Goal: Information Seeking & Learning: Find specific page/section

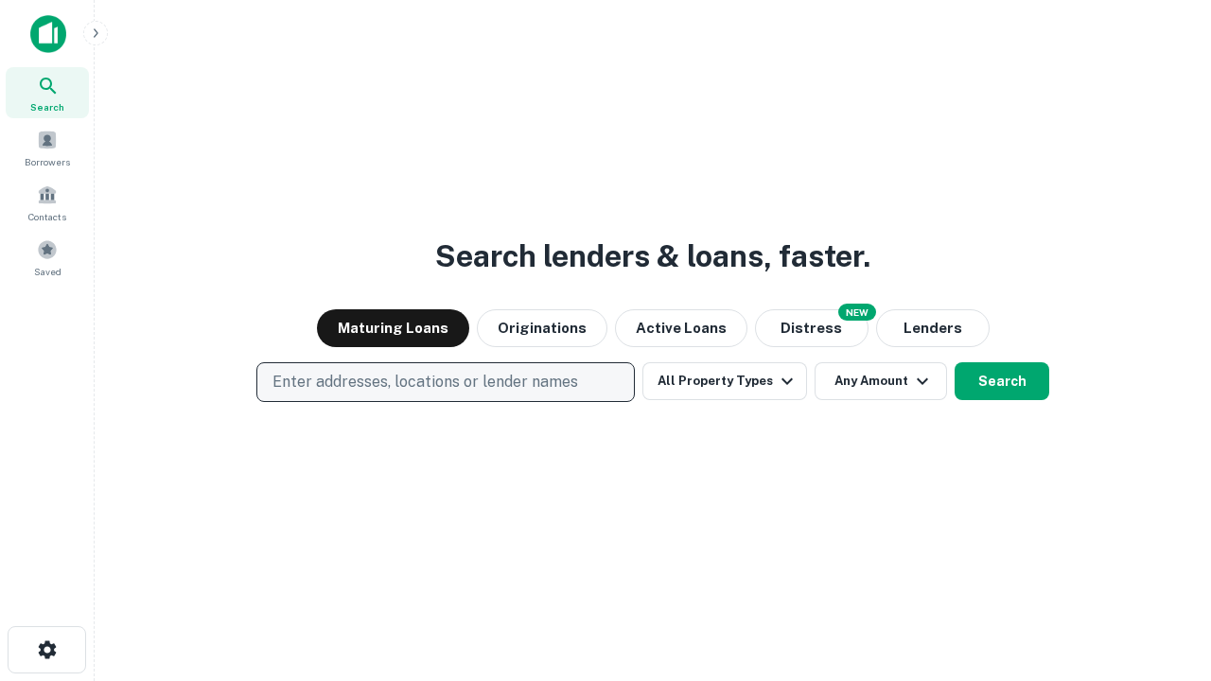
click at [445, 382] on p "Enter addresses, locations or lender names" at bounding box center [425, 382] width 306 height 23
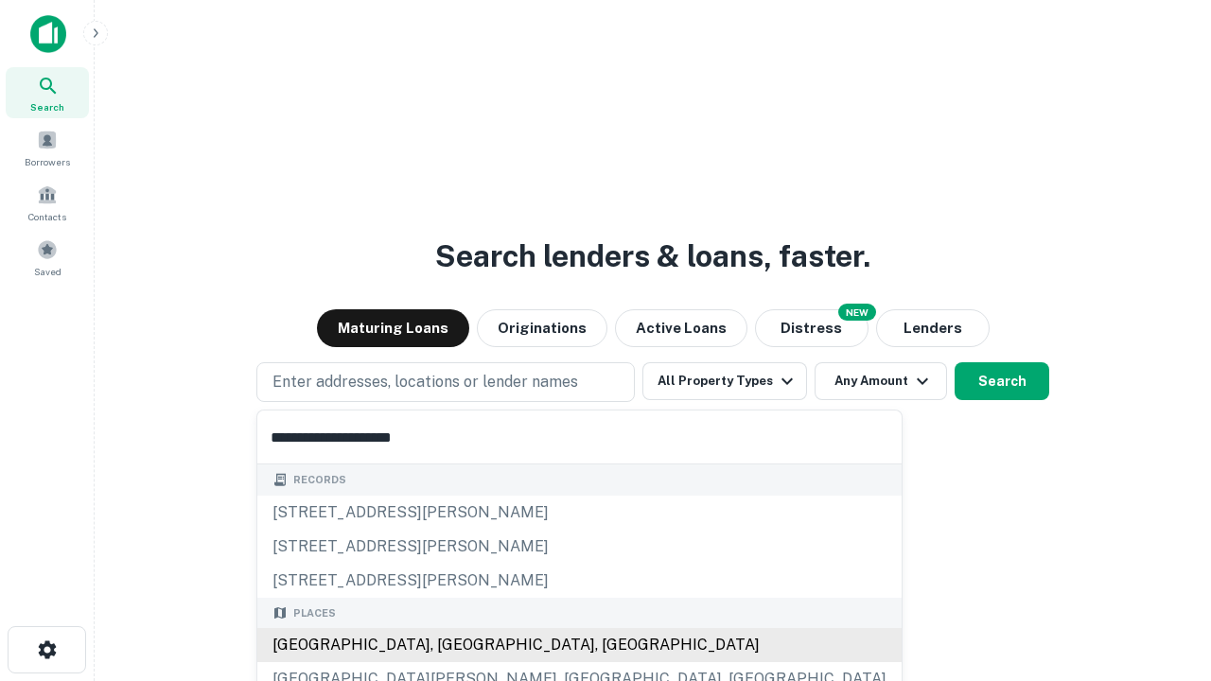
click at [452, 645] on div "[GEOGRAPHIC_DATA], [GEOGRAPHIC_DATA], [GEOGRAPHIC_DATA]" at bounding box center [579, 645] width 644 height 34
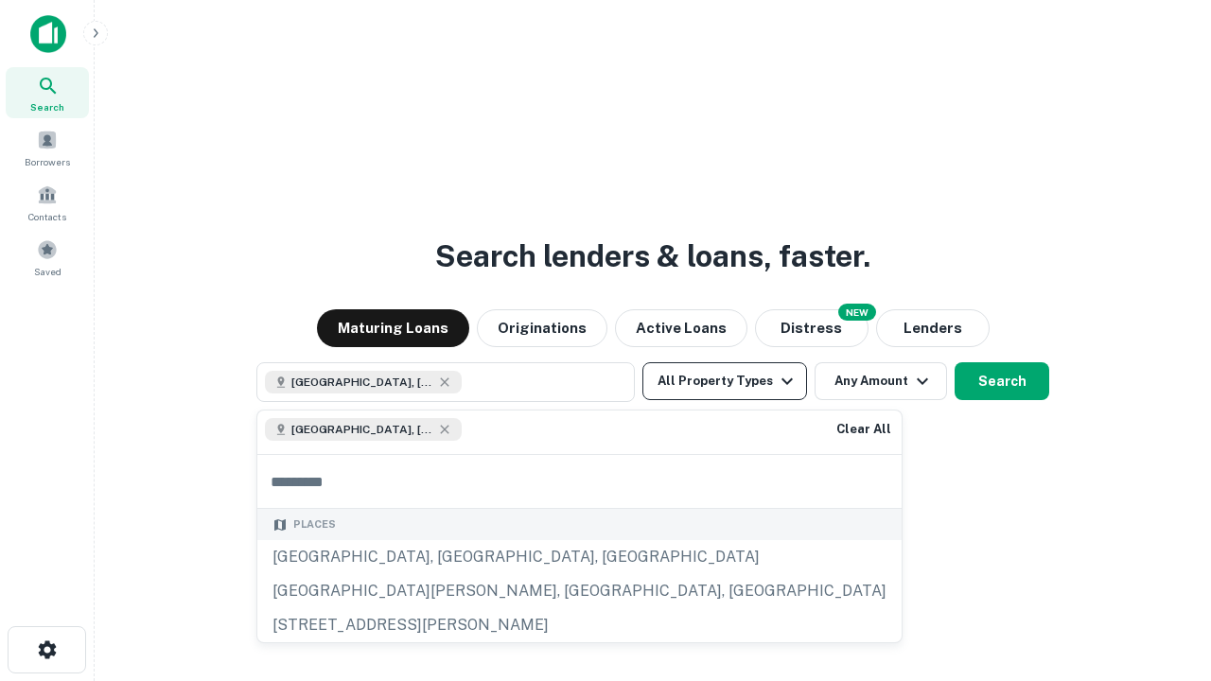
click at [725, 381] on button "All Property Types" at bounding box center [724, 381] width 165 height 38
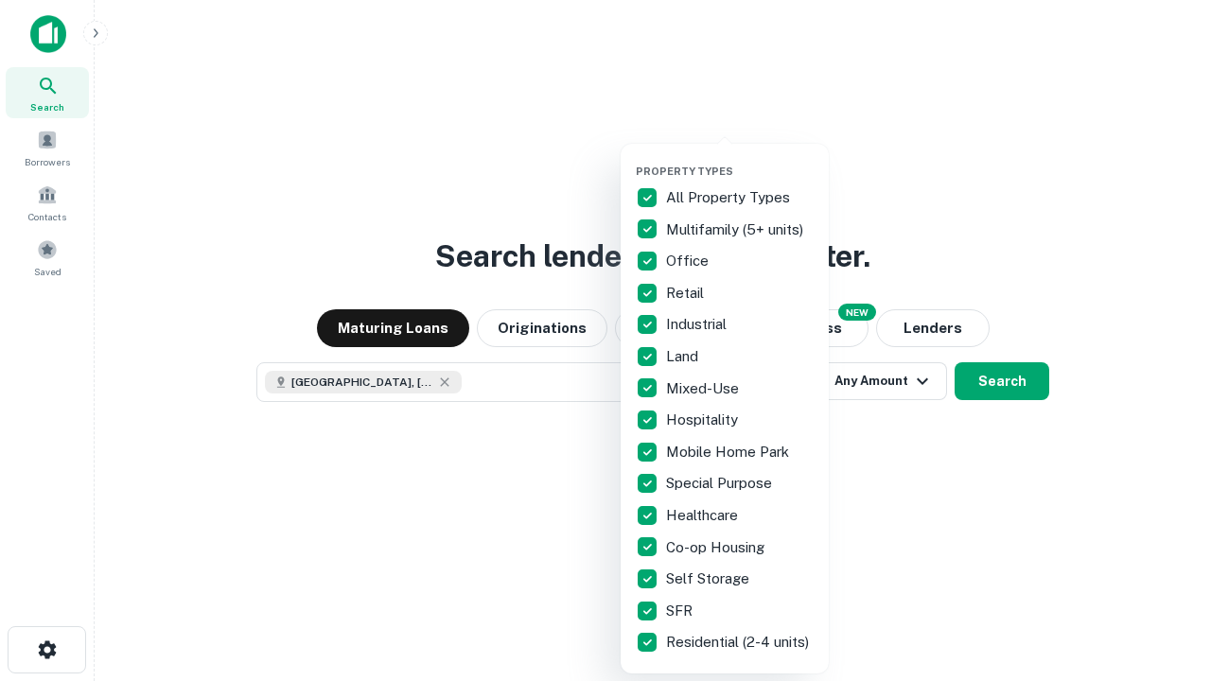
click at [740, 159] on button "button" at bounding box center [740, 159] width 208 height 1
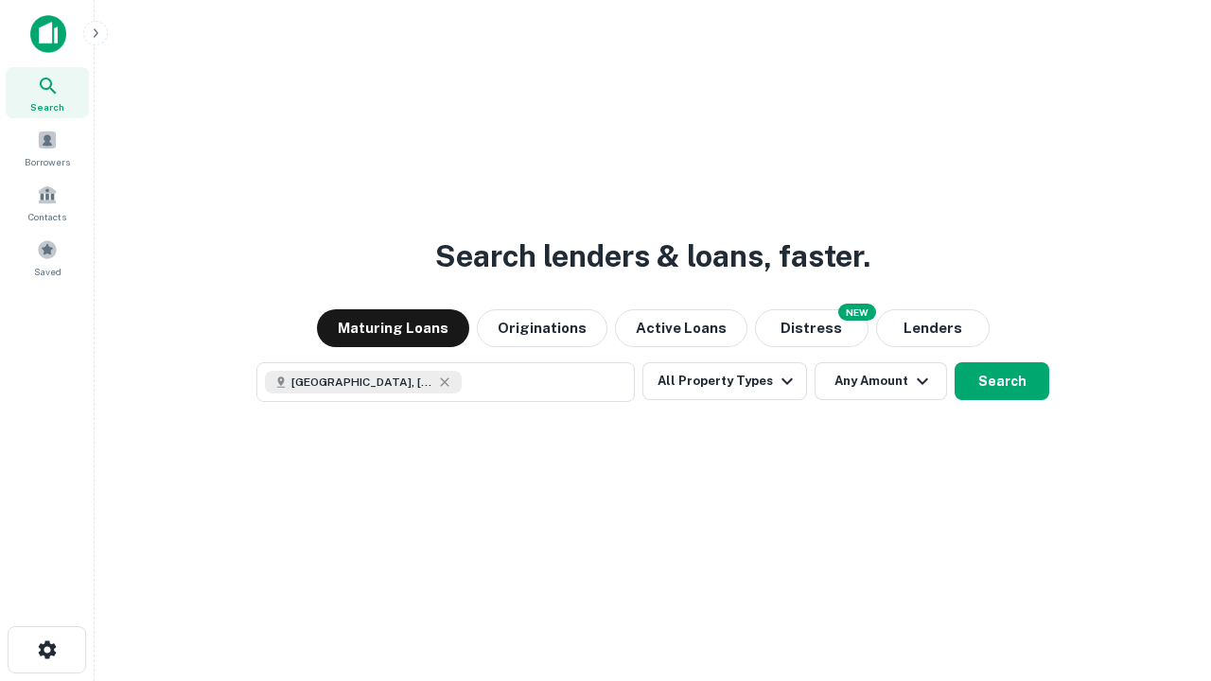
scroll to position [30, 0]
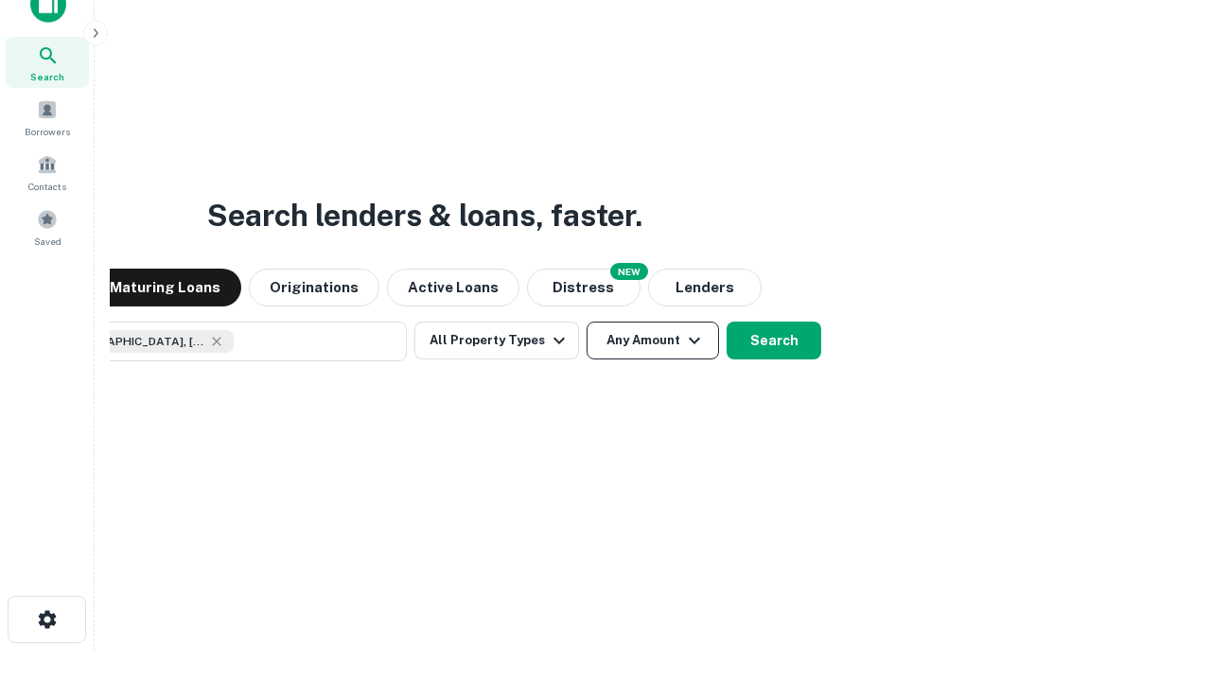
click at [587, 322] on button "Any Amount" at bounding box center [653, 341] width 132 height 38
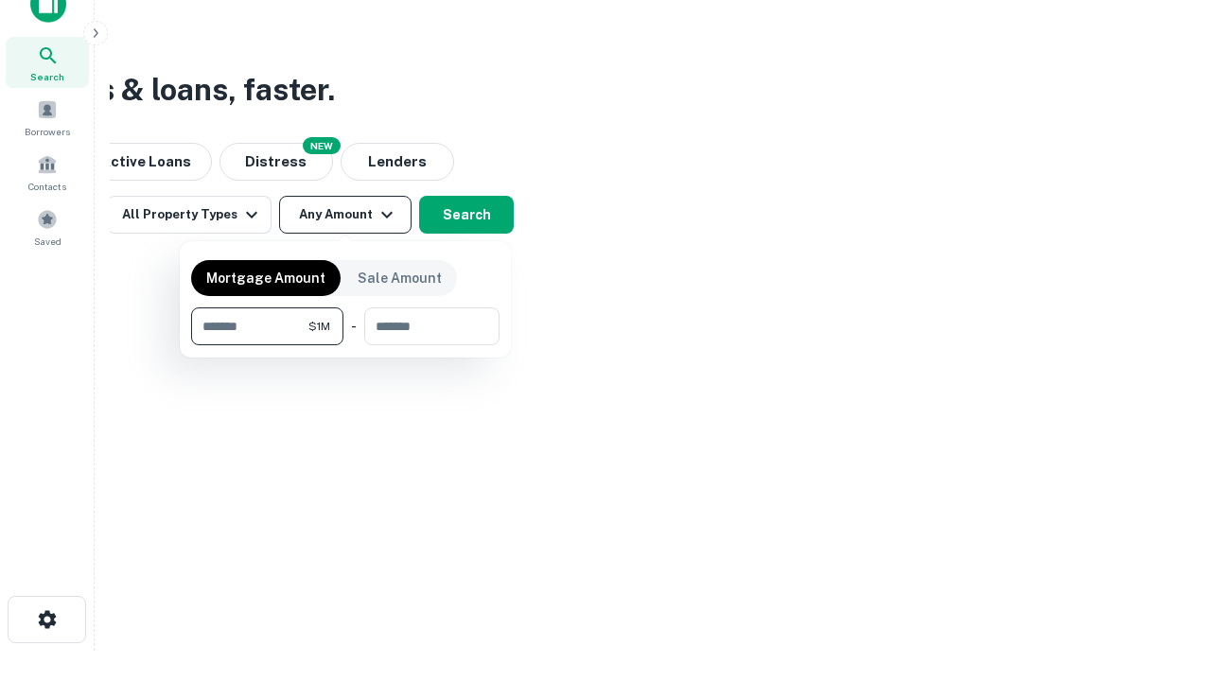
type input "*******"
click at [345, 345] on button "button" at bounding box center [345, 345] width 308 height 1
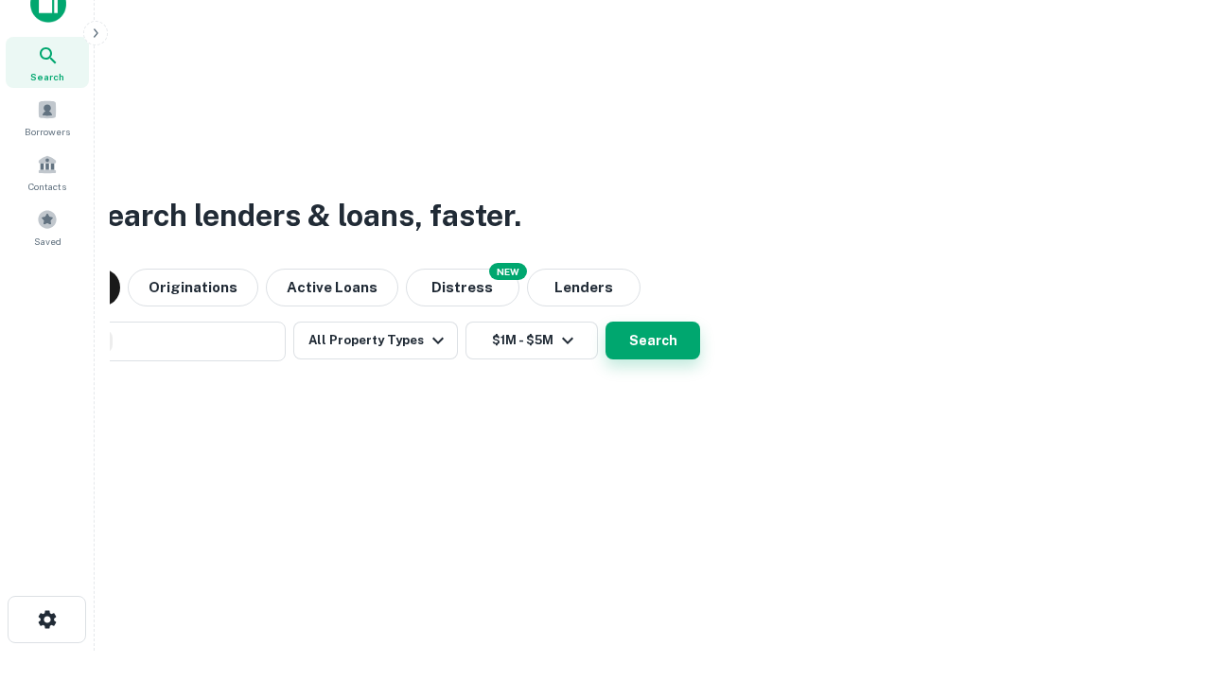
click at [606, 322] on button "Search" at bounding box center [653, 341] width 95 height 38
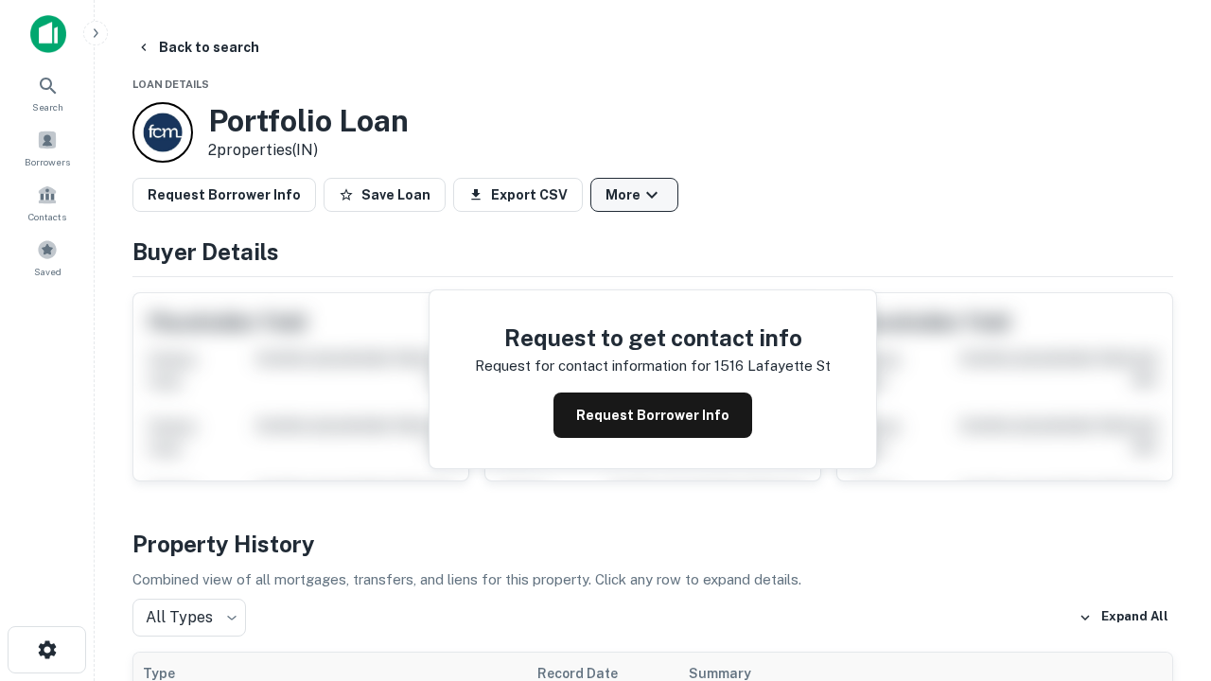
click at [634, 195] on button "More" at bounding box center [634, 195] width 88 height 34
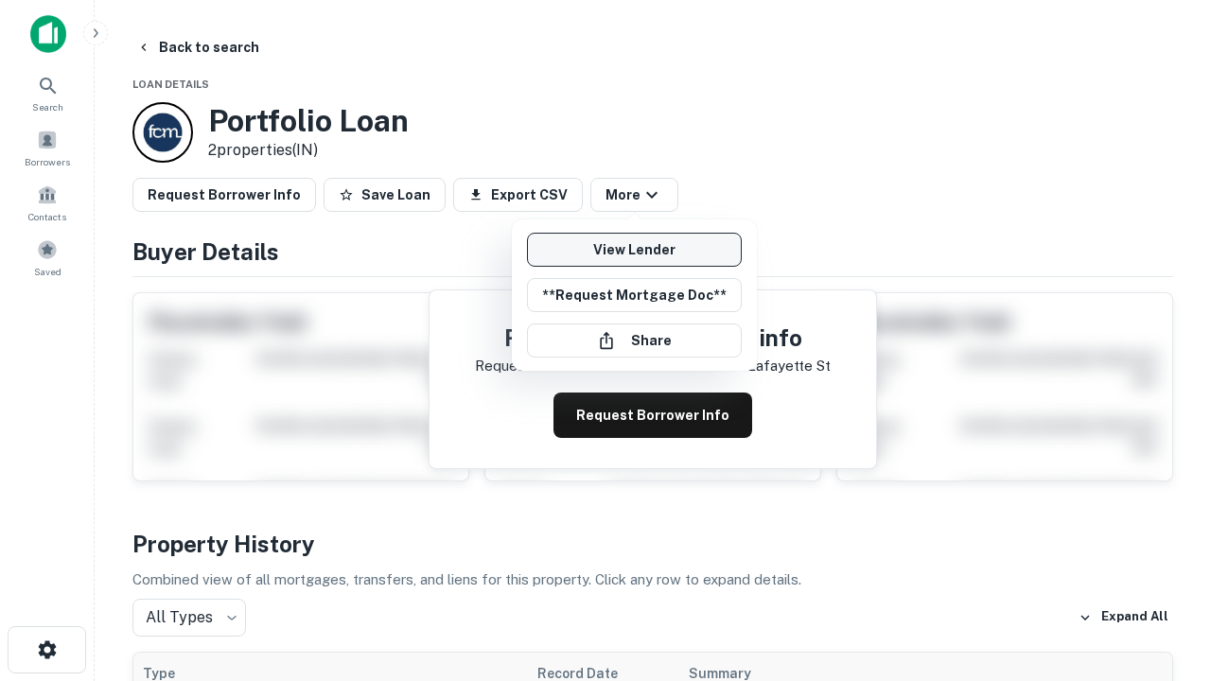
click at [634, 250] on link "View Lender" at bounding box center [634, 250] width 215 height 34
